Goal: Book appointment/travel/reservation

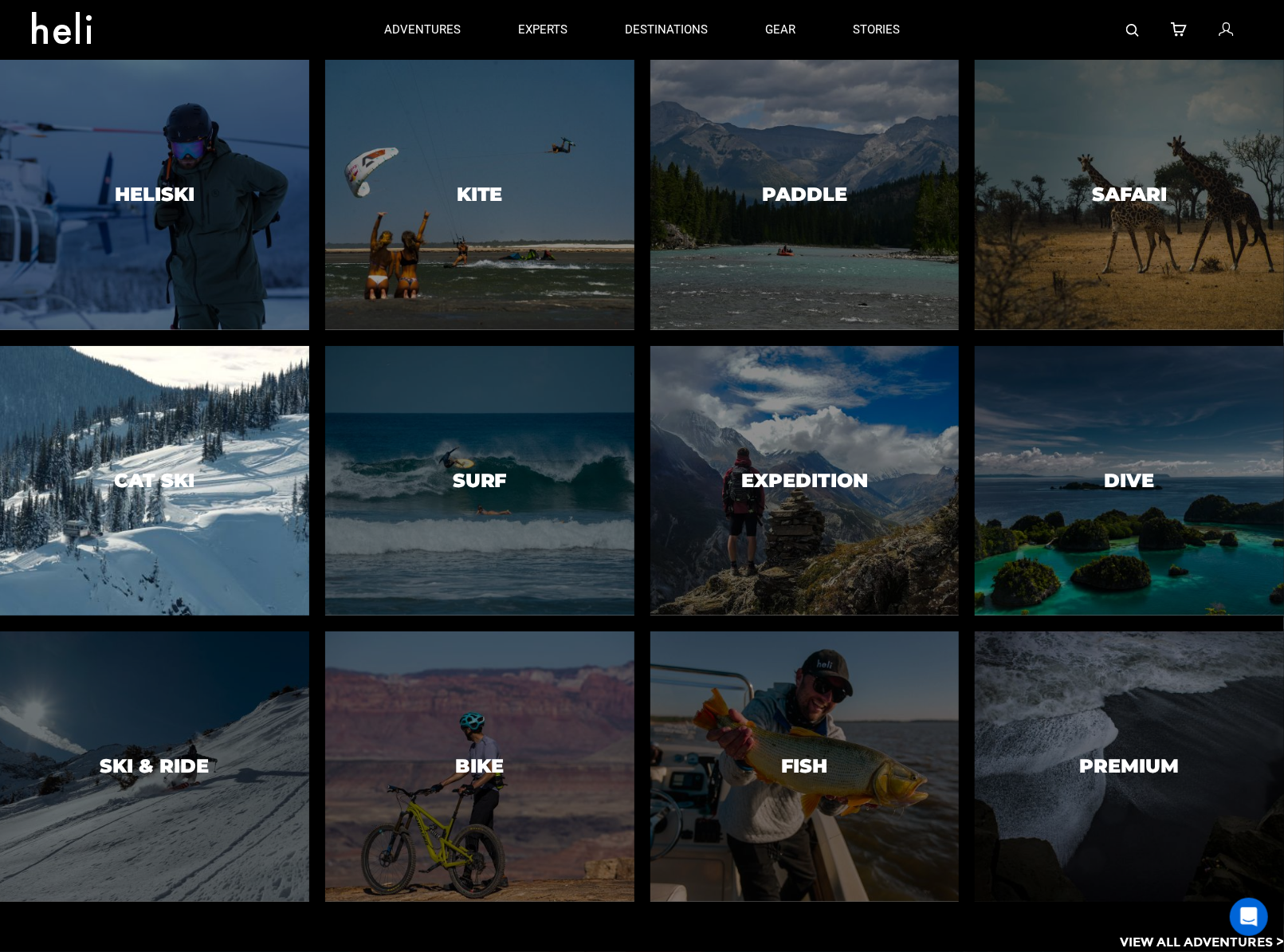
click at [197, 433] on div at bounding box center [154, 480] width 316 height 275
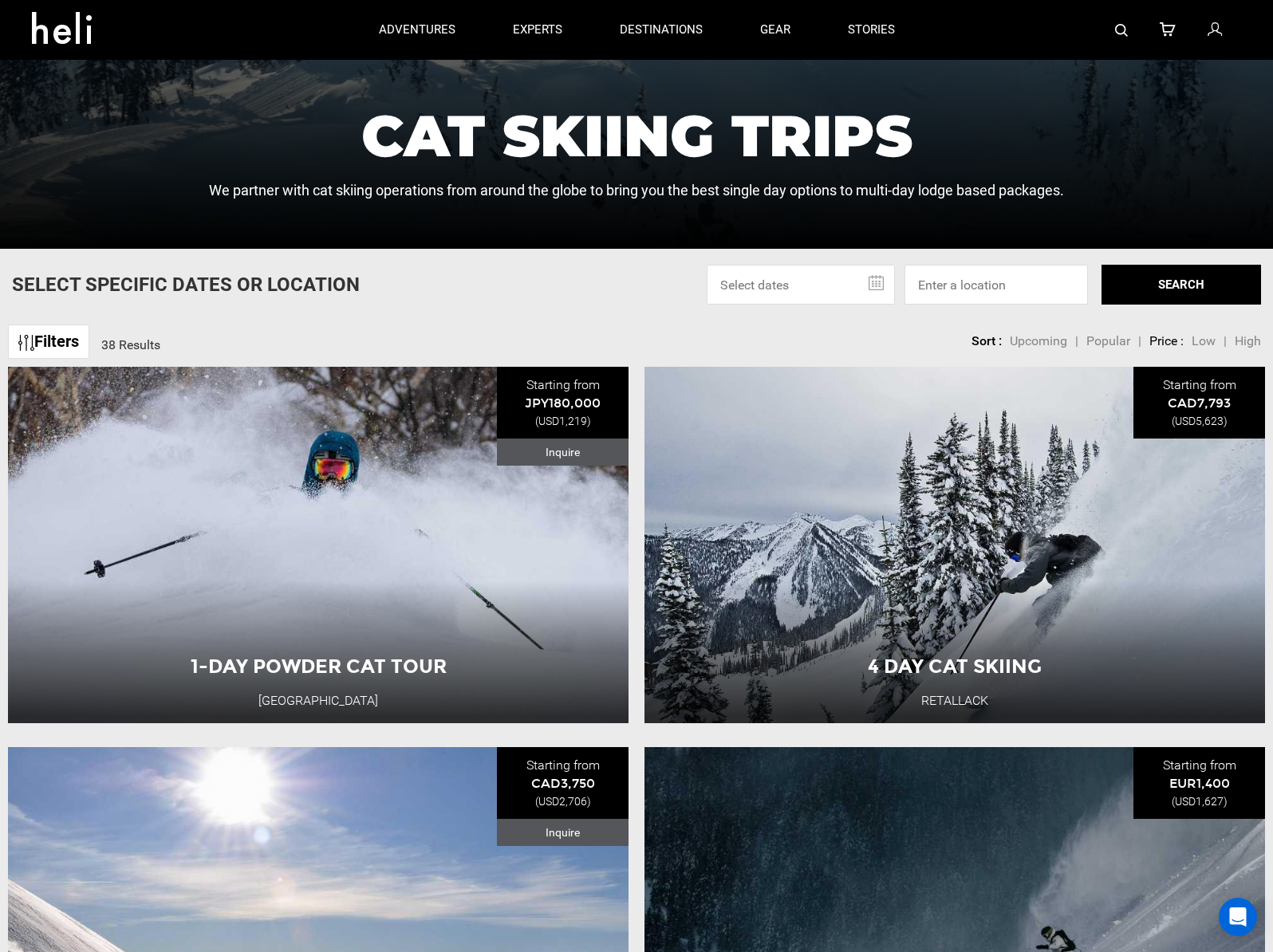
scroll to position [558, 0]
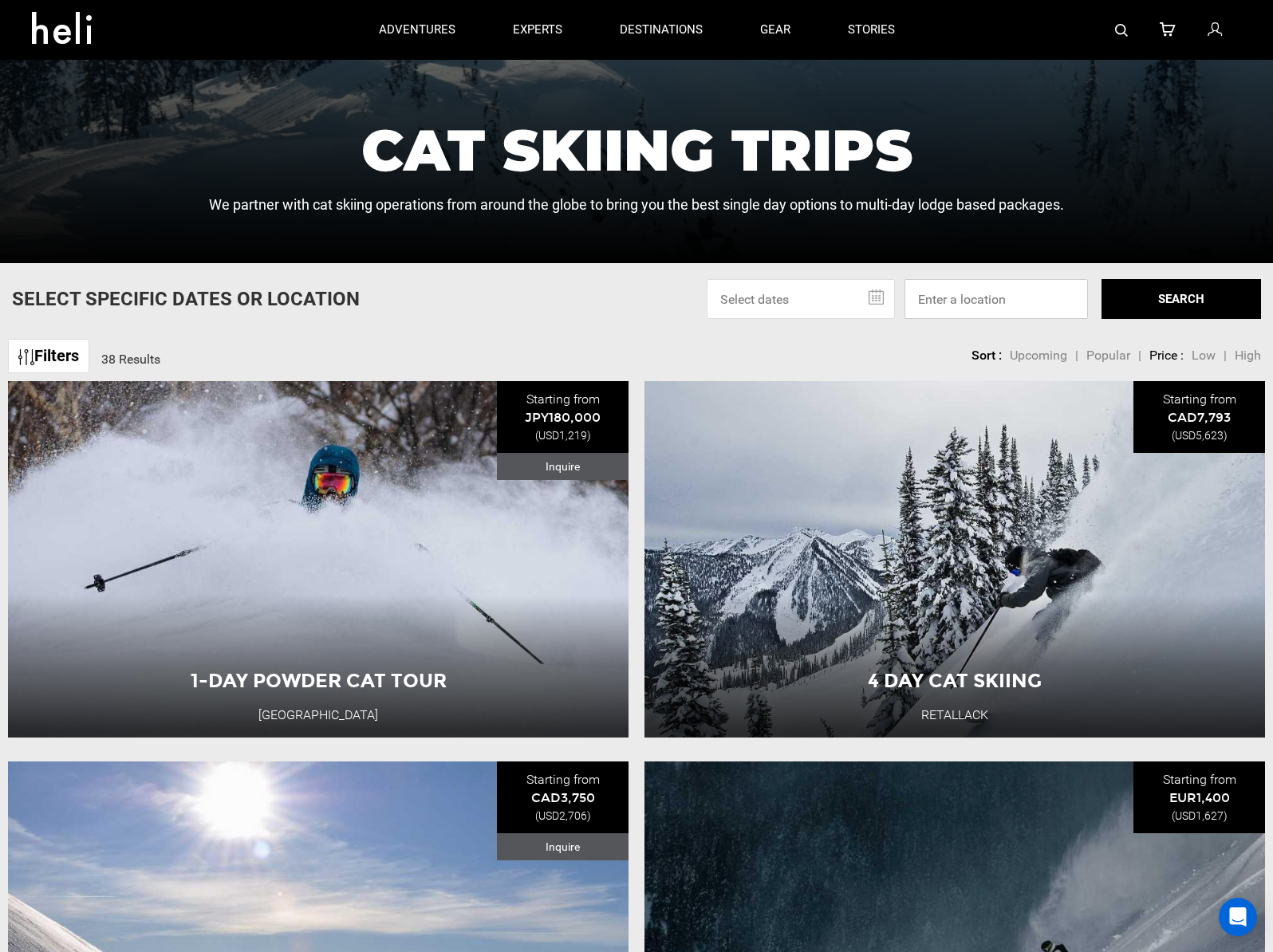
click at [939, 311] on input at bounding box center [995, 299] width 184 height 40
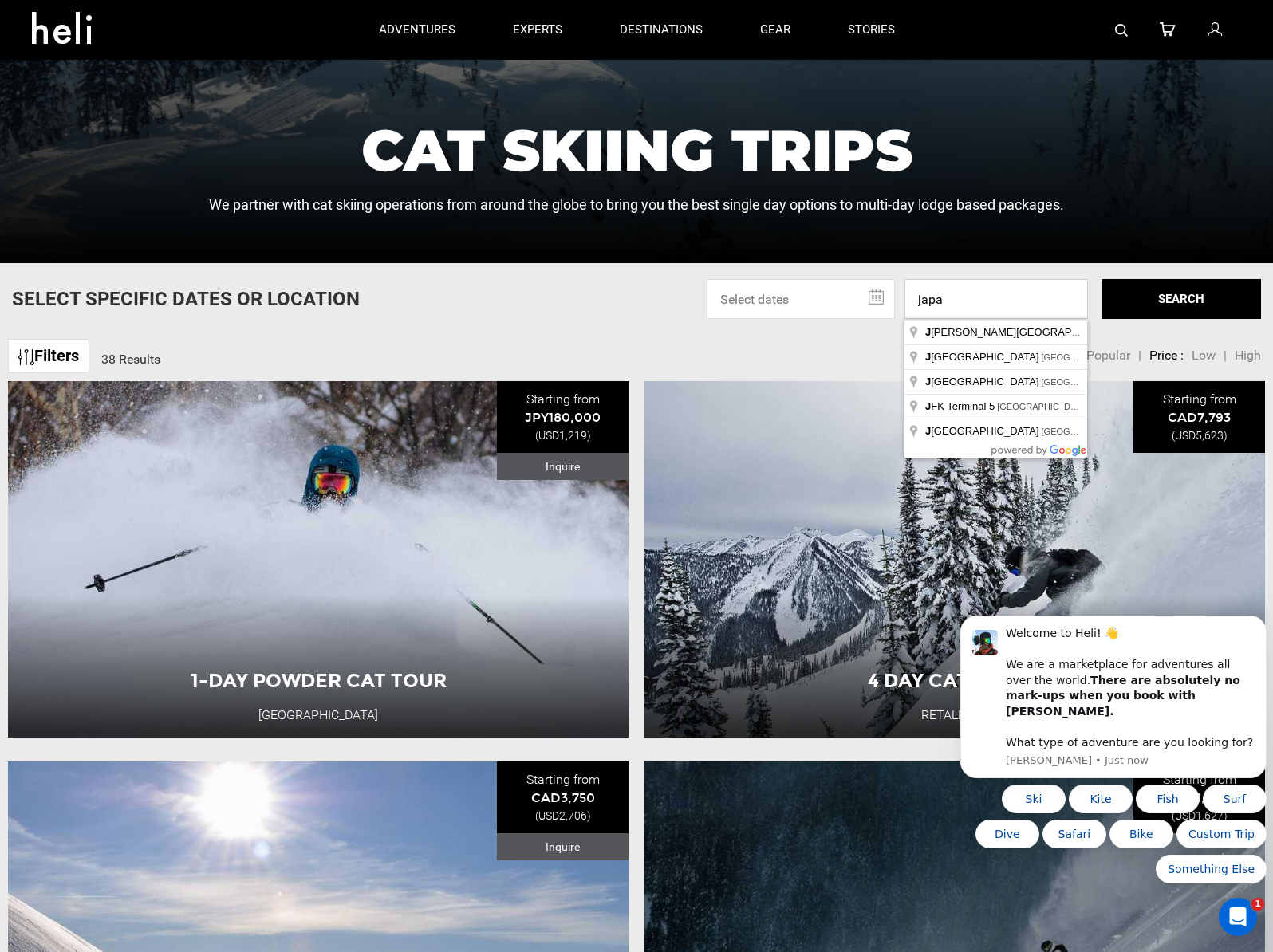
scroll to position [0, 0]
type input "[GEOGRAPHIC_DATA]"
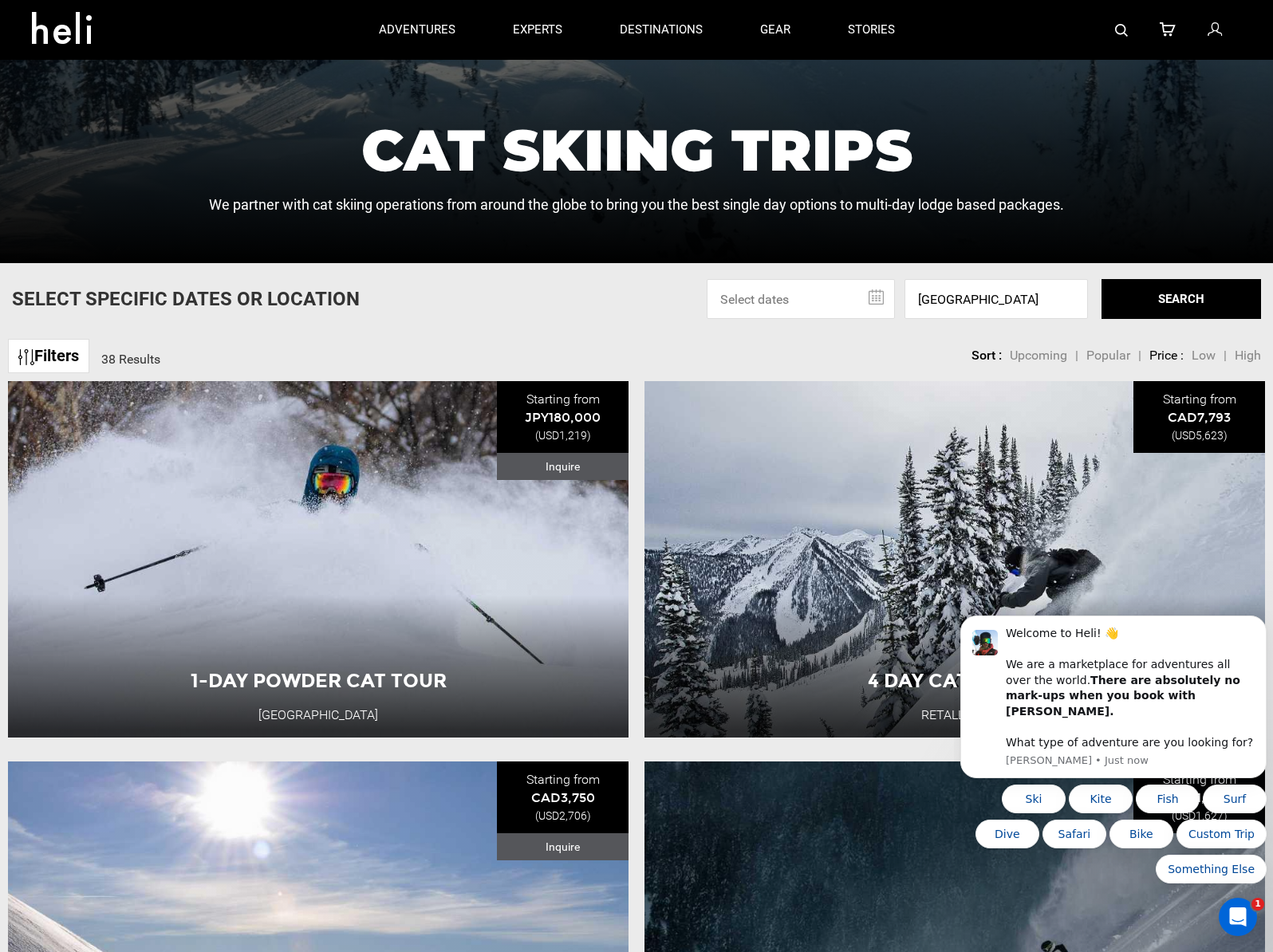
click at [1211, 304] on button "SEARCH" at bounding box center [1181, 299] width 160 height 40
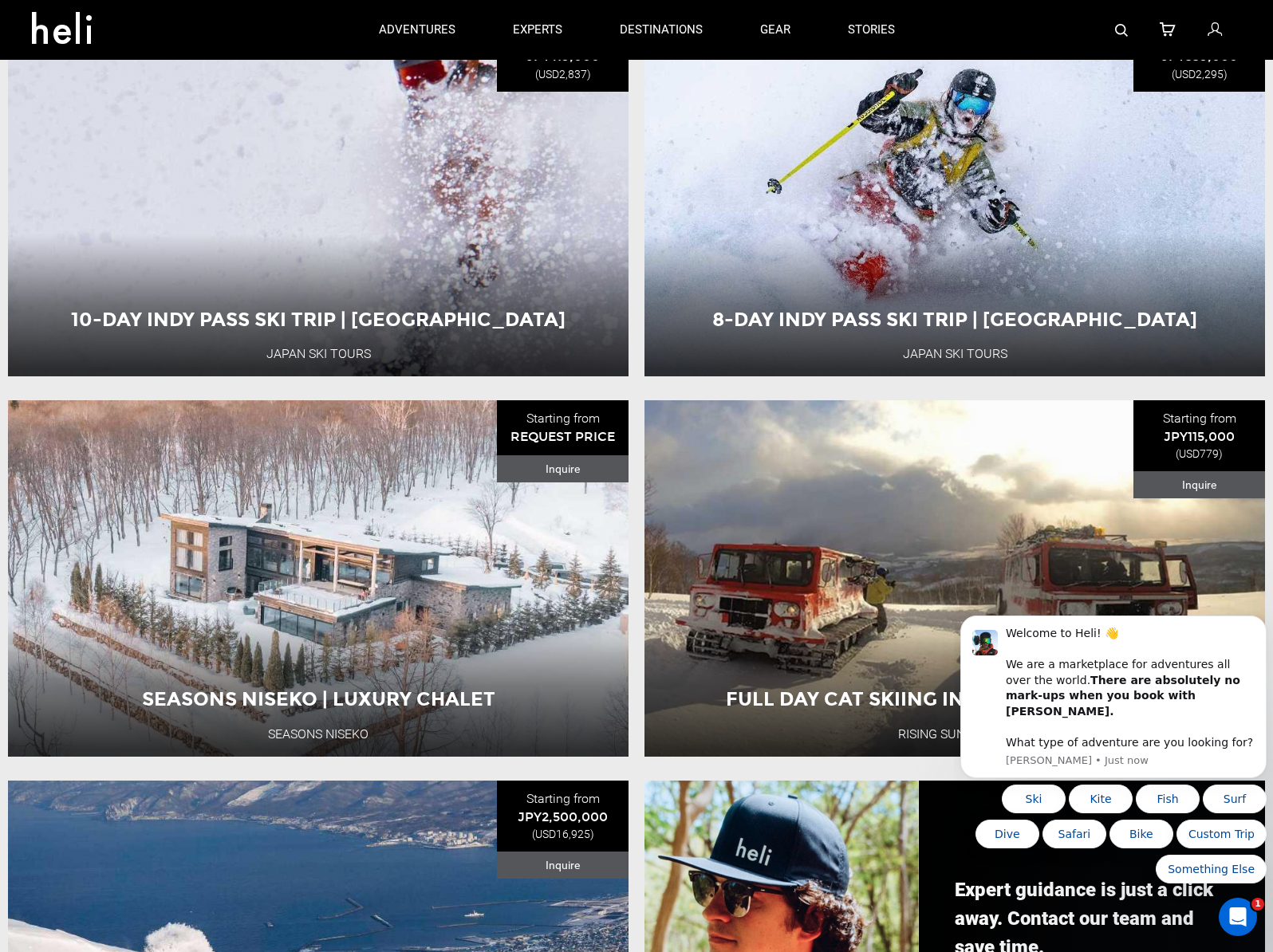
scroll to position [1275, 0]
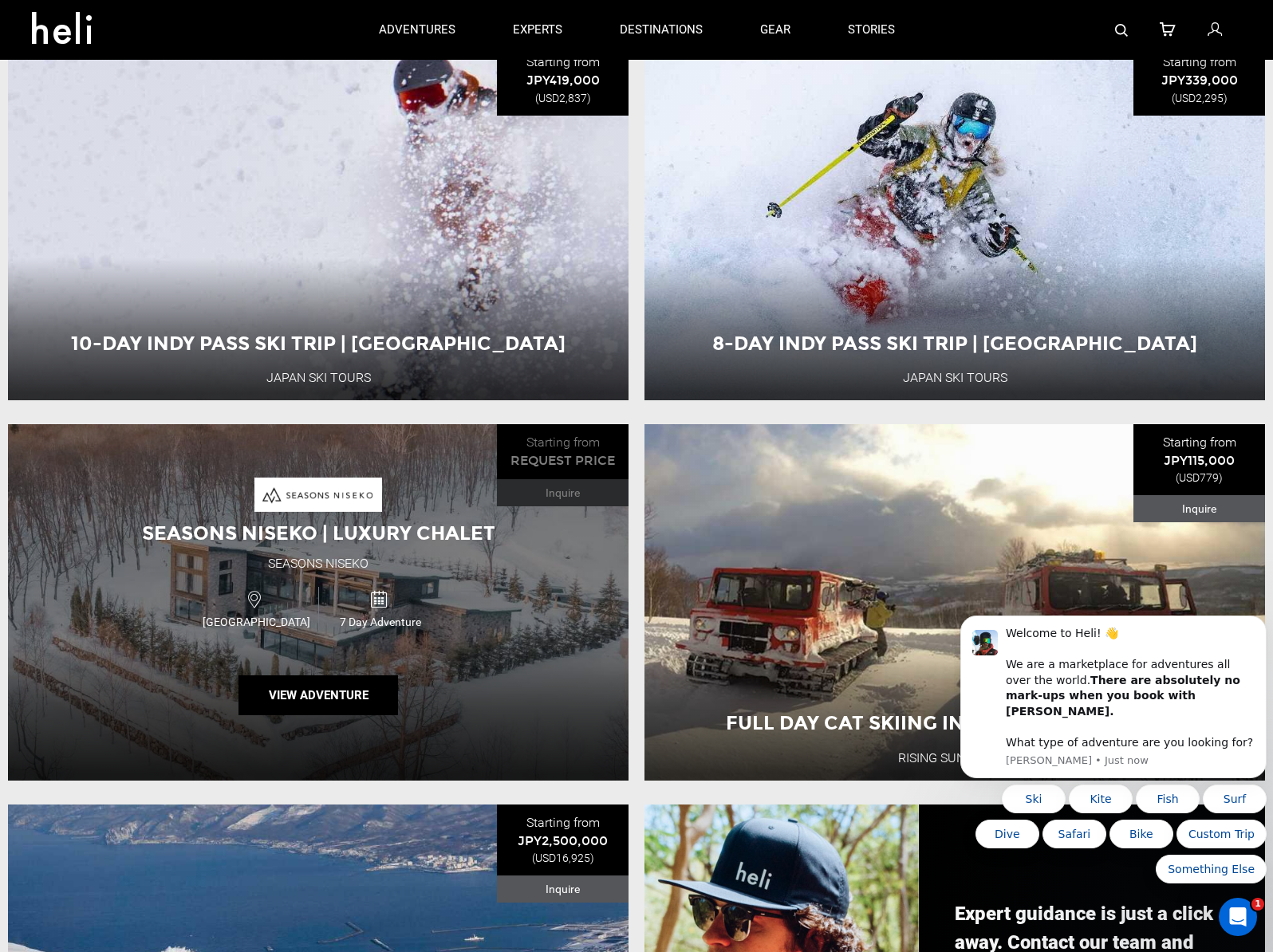
click at [541, 699] on div "Seasons Niseko | Luxury Chalet Seasons Niseko [GEOGRAPHIC_DATA] 7 Day Adventure…" at bounding box center [317, 602] width 620 height 356
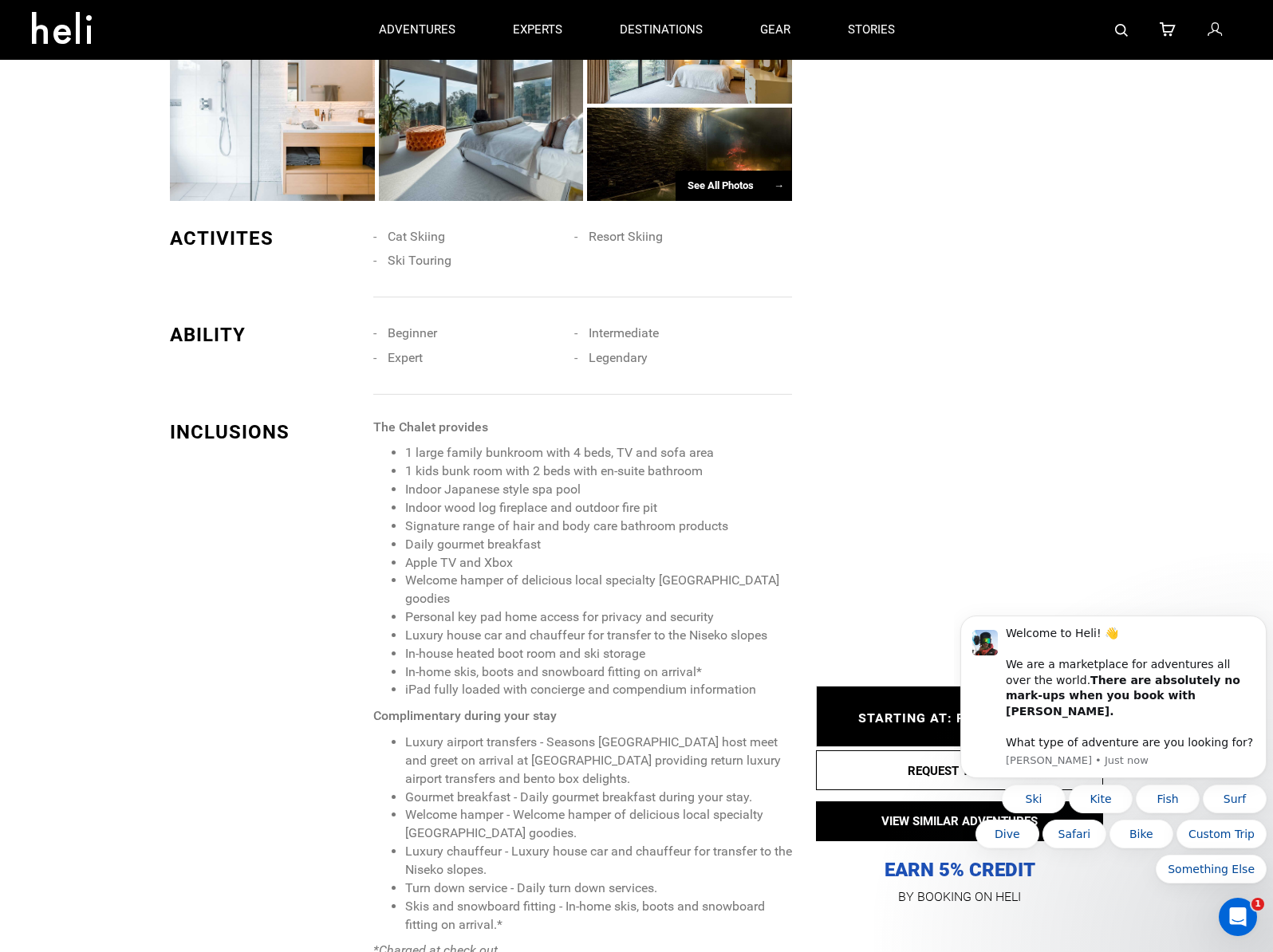
scroll to position [956, 0]
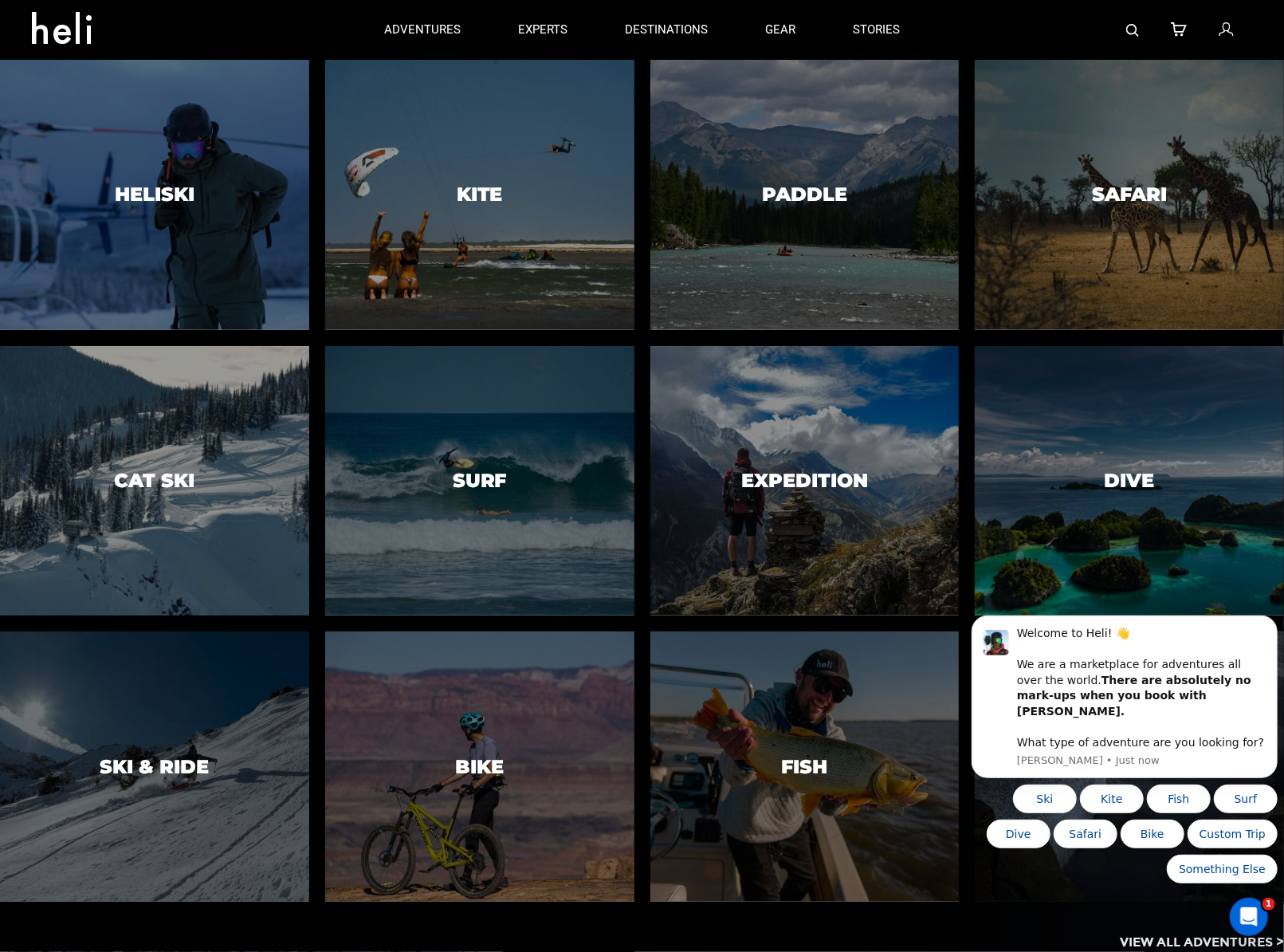
click at [184, 457] on div at bounding box center [154, 480] width 316 height 275
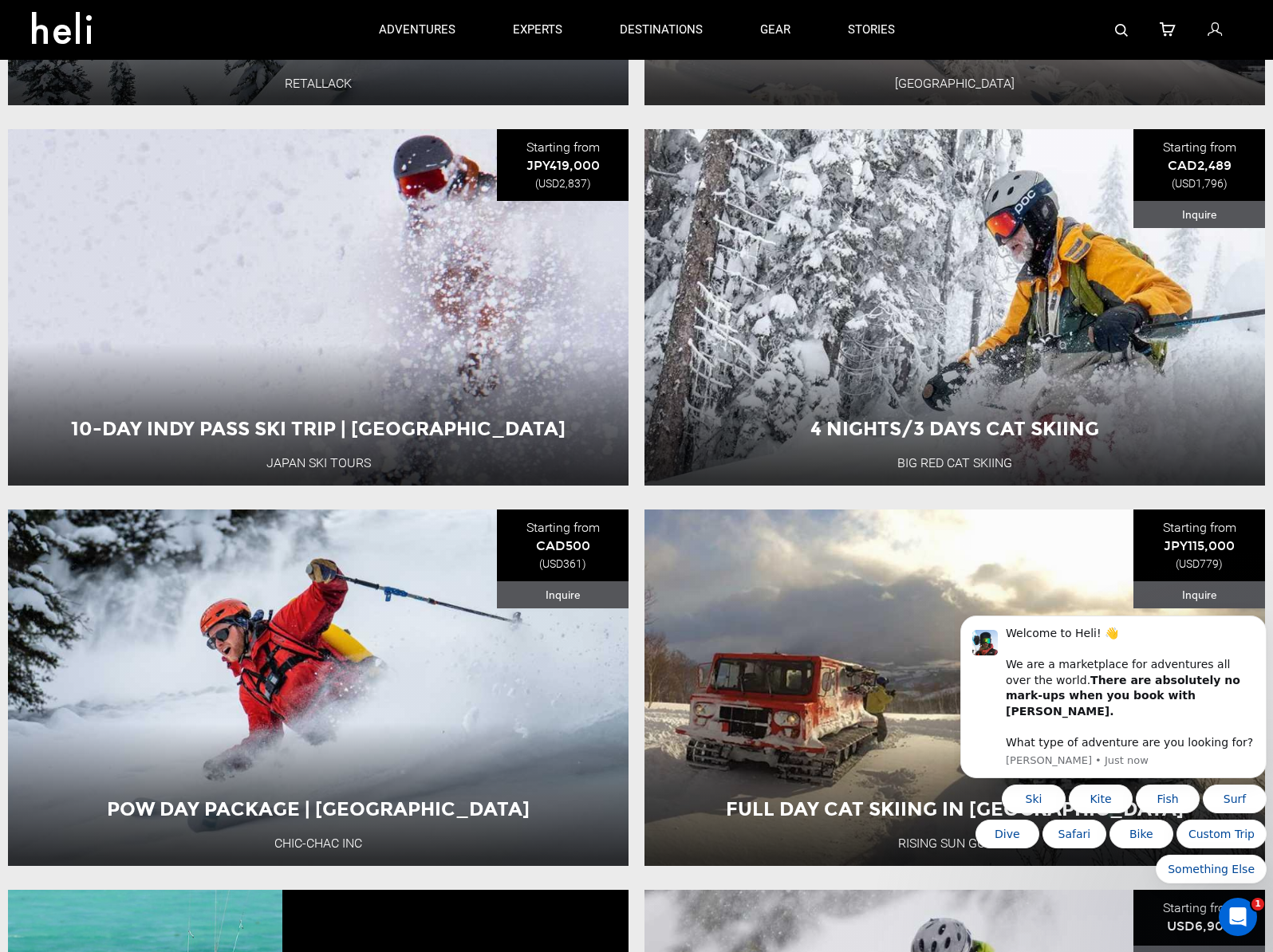
scroll to position [2631, 0]
